Goal: Find specific page/section: Find specific page/section

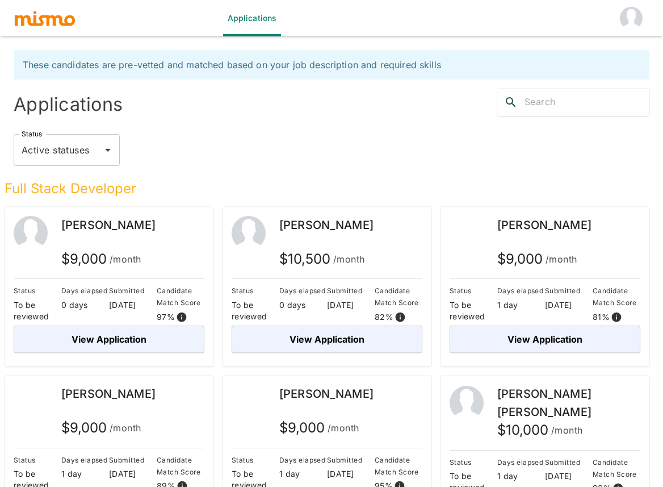
scroll to position [49, 0]
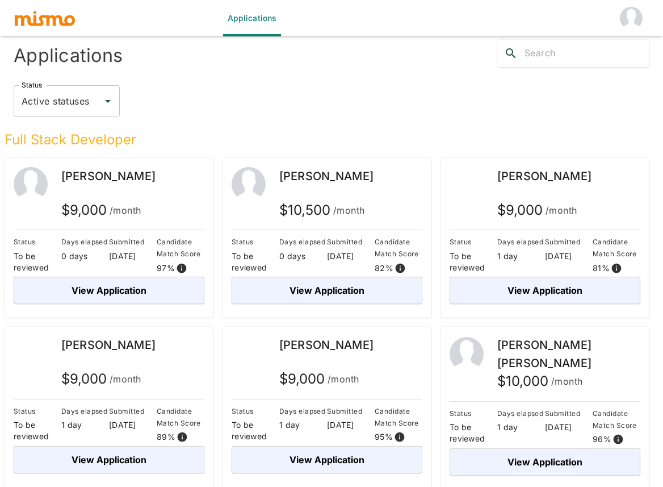
click at [85, 344] on span "[PERSON_NAME]" at bounding box center [108, 345] width 94 height 14
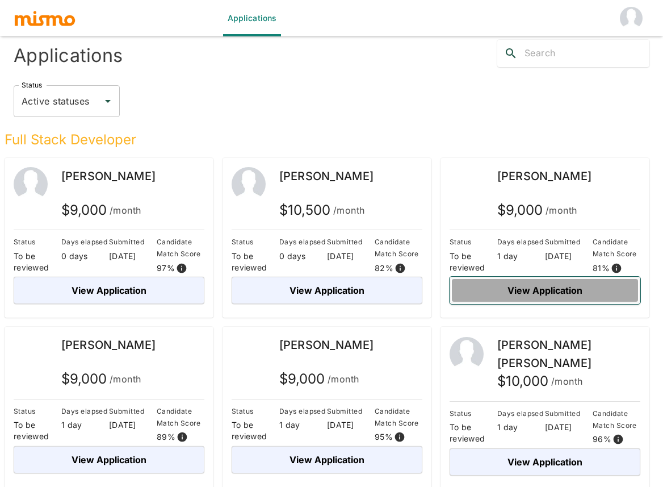
click at [492, 291] on button "View Application" at bounding box center [545, 290] width 191 height 27
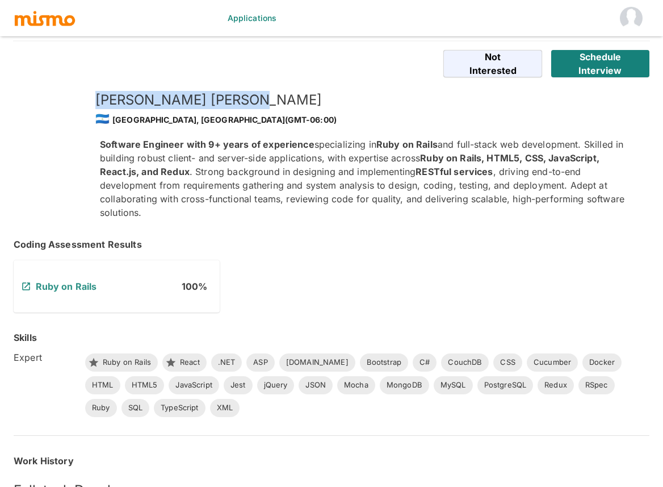
drag, startPoint x: 99, startPoint y: 104, endPoint x: 259, endPoint y: 104, distance: 160.1
click at [259, 104] on h5 "[PERSON_NAME]" at bounding box center [363, 100] width 536 height 18
copy h5 "[PERSON_NAME]"
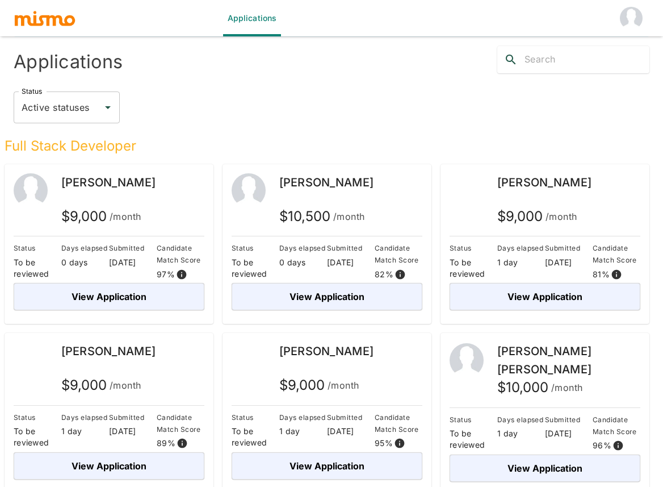
scroll to position [49, 0]
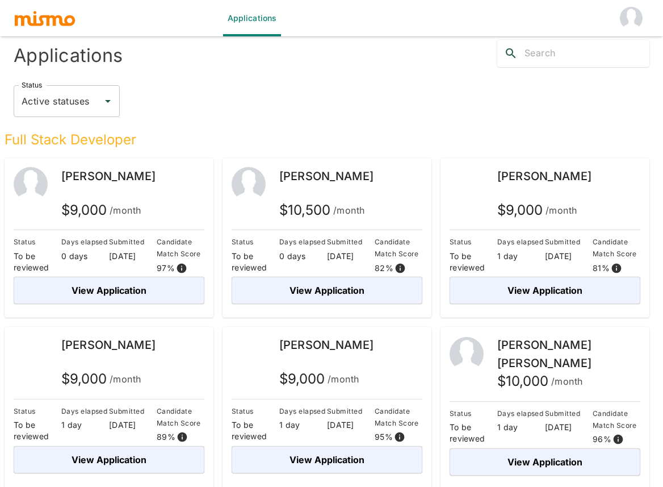
drag, startPoint x: 595, startPoint y: 180, endPoint x: 497, endPoint y: 180, distance: 98.2
click at [497, 180] on div "[PERSON_NAME] $ 9,000 /month" at bounding box center [545, 195] width 191 height 57
copy span "[PERSON_NAME]"
